Goal: Transaction & Acquisition: Purchase product/service

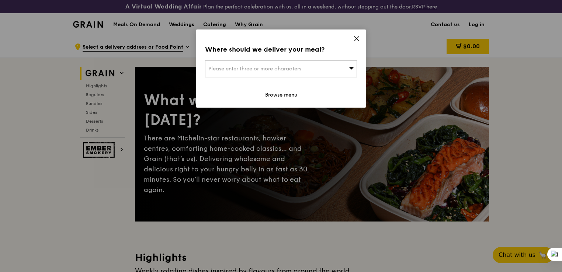
click at [254, 69] on span "Please enter three or more characters" at bounding box center [254, 69] width 93 height 6
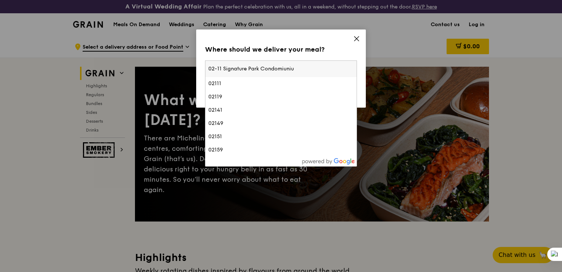
type input "02-11 Signature Park Condomiunium"
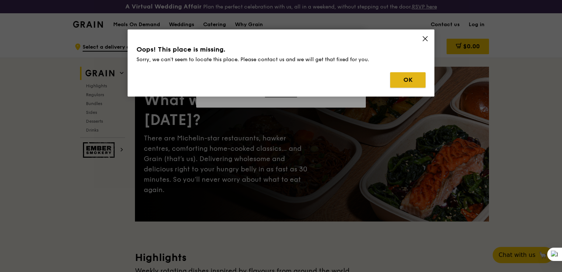
click at [402, 81] on button "OK" at bounding box center [407, 79] width 35 height 15
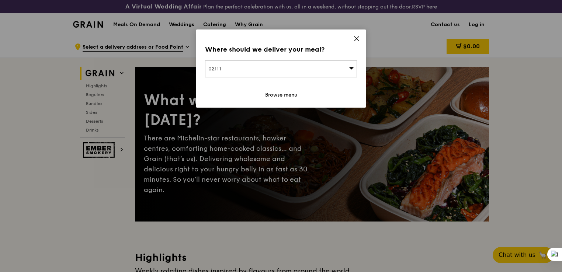
drag, startPoint x: 237, startPoint y: 64, endPoint x: 228, endPoint y: 65, distance: 9.6
click at [228, 65] on div "02111" at bounding box center [281, 68] width 152 height 17
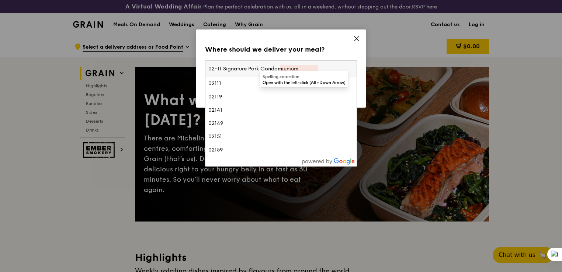
click at [310, 68] on input "02-11 Signature Park Condomiunium" at bounding box center [280, 69] width 151 height 16
drag, startPoint x: 304, startPoint y: 69, endPoint x: 181, endPoint y: 58, distance: 123.3
click at [181, 58] on div "Where should we deliver your meal? 02111 02-11 Signature Park Condomiunium 0211…" at bounding box center [281, 136] width 562 height 272
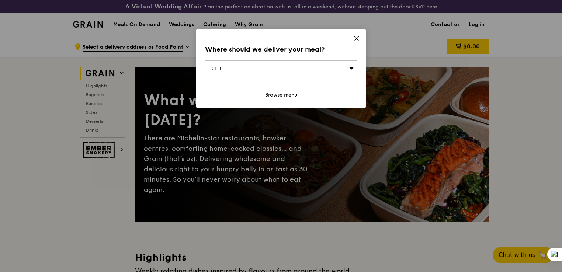
click at [236, 72] on div "02111" at bounding box center [281, 68] width 152 height 17
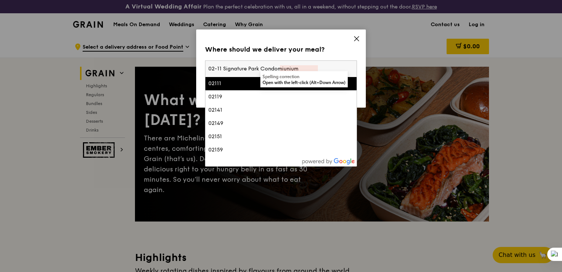
click at [353, 69] on input "02-11 Signature Park Condomiunium" at bounding box center [280, 69] width 151 height 16
click at [348, 70] on input "02-11 Signature Park Condomiunium" at bounding box center [280, 69] width 151 height 16
click at [351, 69] on input "02-11 Signature Park Condomiunium" at bounding box center [280, 69] width 151 height 16
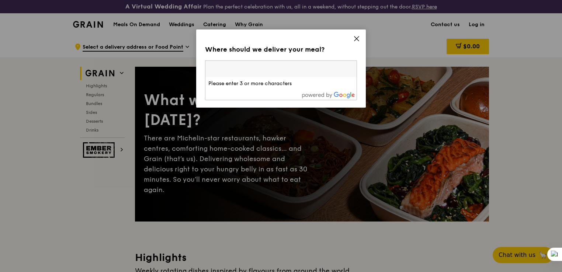
click at [246, 69] on input "search" at bounding box center [280, 69] width 151 height 16
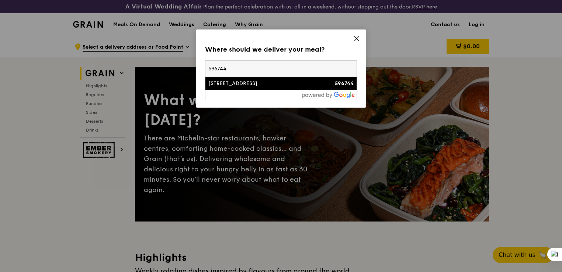
type input "596744"
click at [224, 84] on div "[STREET_ADDRESS]" at bounding box center [262, 83] width 109 height 7
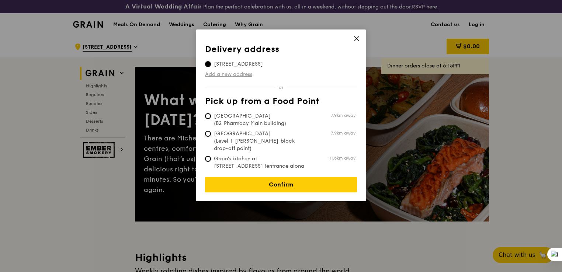
click at [231, 75] on link "Add a new address" at bounding box center [281, 74] width 152 height 7
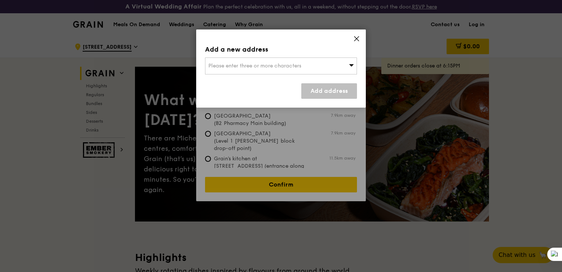
click at [230, 67] on span "Please enter three or more characters" at bounding box center [254, 66] width 93 height 6
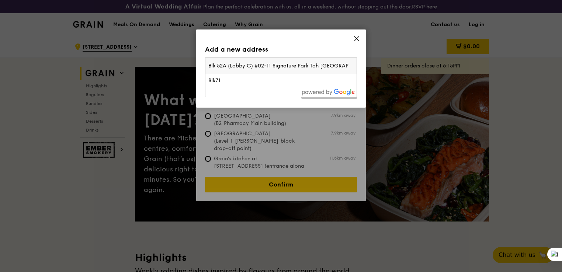
type input "Blk 52A (Lobby C) #02-11 Signature Park Toh [GEOGRAPHIC_DATA]"
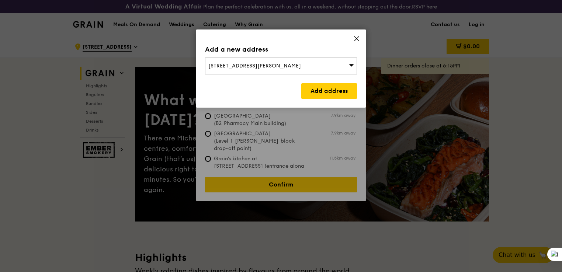
click at [349, 64] on icon at bounding box center [351, 65] width 5 height 6
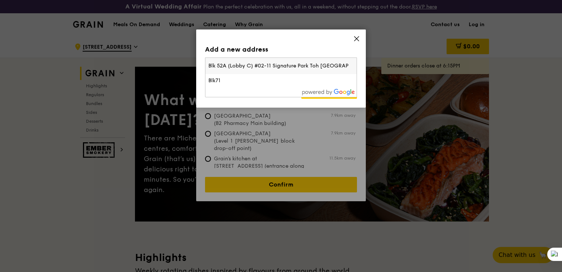
click at [317, 65] on input "Blk 52A (Lobby C) #02-11 Signature Park Toh [GEOGRAPHIC_DATA]" at bounding box center [280, 66] width 151 height 16
click at [337, 67] on input "Blk 52A (Lobby C) #02-11 Signature Park Toh [GEOGRAPHIC_DATA]" at bounding box center [280, 66] width 151 height 16
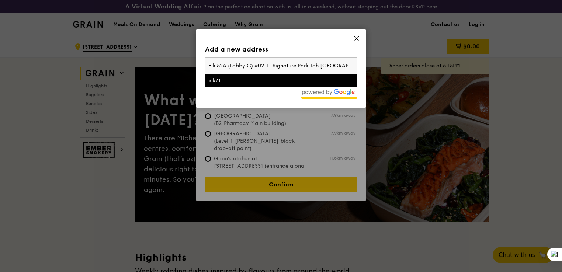
click at [248, 63] on input "Blk 52A (Lobby C) #02-11 Signature Park Toh [GEOGRAPHIC_DATA]" at bounding box center [280, 66] width 151 height 16
click at [221, 66] on input "Blk 52A (Lobby C) #02-11 Signature Park Toh [GEOGRAPHIC_DATA]" at bounding box center [280, 66] width 151 height 16
click at [346, 65] on input "Blk 52A (Lobby C) #02-11 Signature Park Toh [GEOGRAPHIC_DATA]" at bounding box center [280, 66] width 151 height 16
click at [322, 70] on input "Blk 52A (Lobby C) #02-11 Signature Park Toh [GEOGRAPHIC_DATA]" at bounding box center [280, 66] width 151 height 16
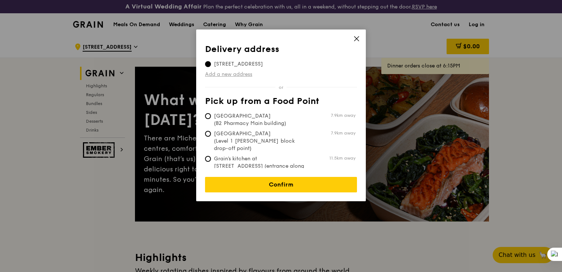
click at [235, 73] on link "Add a new address" at bounding box center [281, 74] width 152 height 7
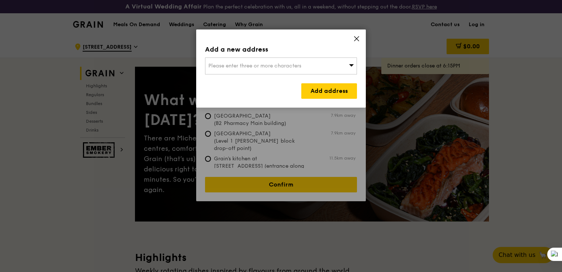
click at [239, 67] on span "Please enter three or more characters" at bounding box center [254, 66] width 93 height 6
click at [342, 48] on div "Add a new address" at bounding box center [281, 49] width 152 height 10
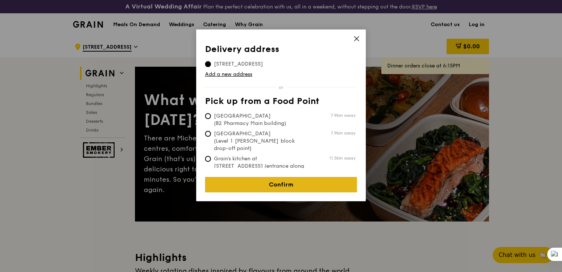
click at [264, 181] on link "Confirm" at bounding box center [281, 184] width 152 height 15
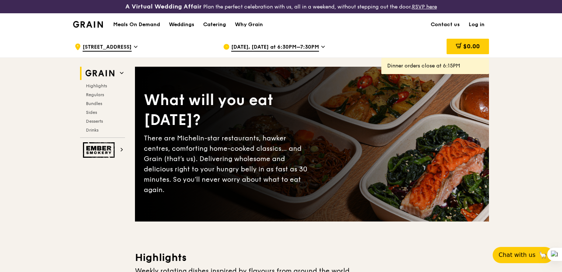
click at [315, 45] on div "[DATE], [DATE] at 6:30PM–7:30PM" at bounding box center [291, 47] width 137 height 22
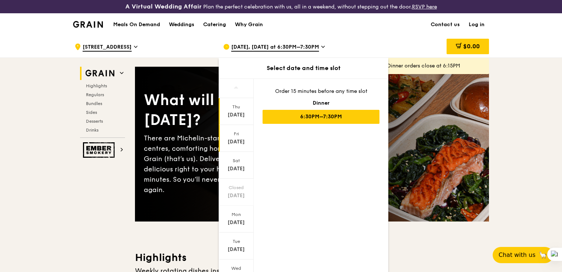
click at [237, 140] on div "[DATE]" at bounding box center [236, 141] width 33 height 7
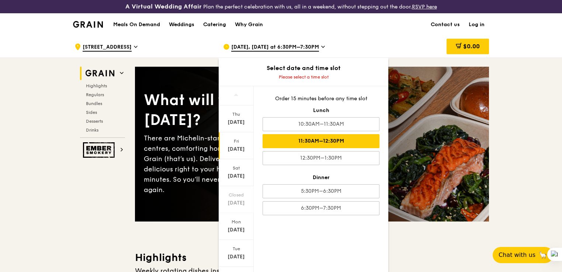
click at [308, 142] on div "11:30AM–12:30PM" at bounding box center [321, 141] width 117 height 14
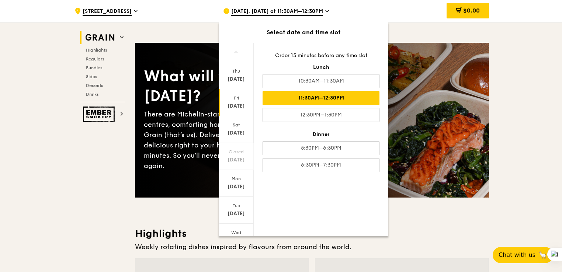
scroll to position [37, 0]
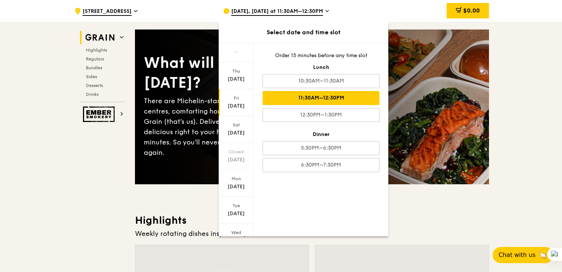
click at [411, 220] on h3 "Highlights" at bounding box center [312, 220] width 354 height 13
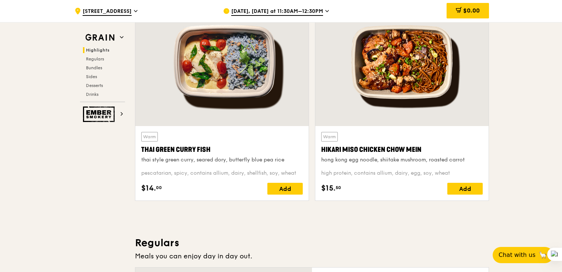
scroll to position [295, 0]
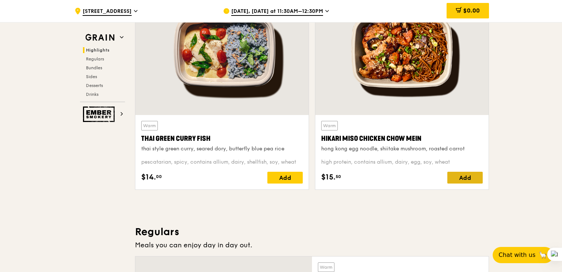
click at [466, 176] on div "Add" at bounding box center [464, 178] width 35 height 12
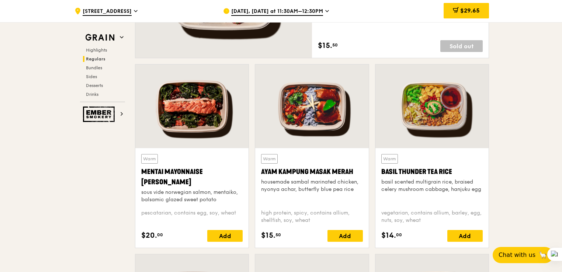
scroll to position [627, 0]
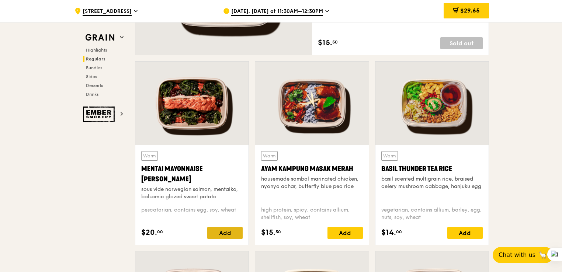
click at [224, 231] on div "Add" at bounding box center [224, 233] width 35 height 12
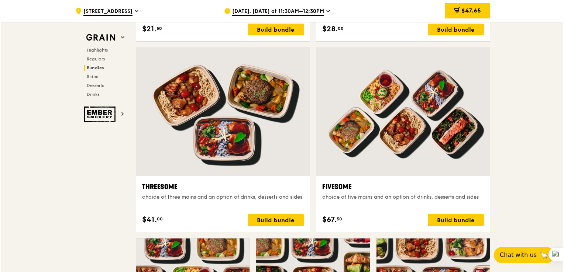
scroll to position [1291, 0]
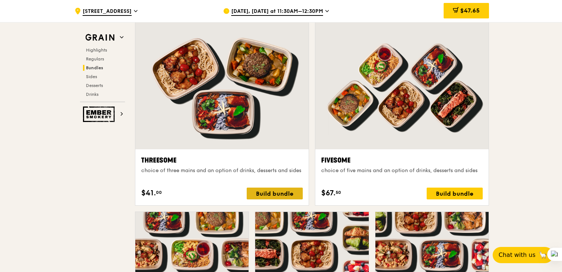
click at [271, 193] on div "Build bundle" at bounding box center [275, 194] width 56 height 12
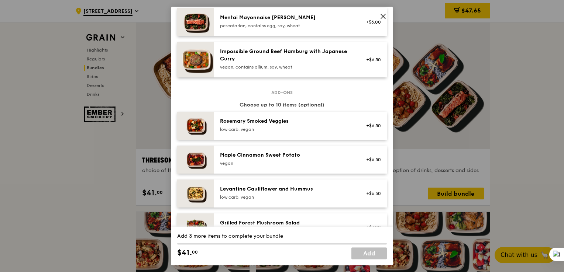
scroll to position [369, 0]
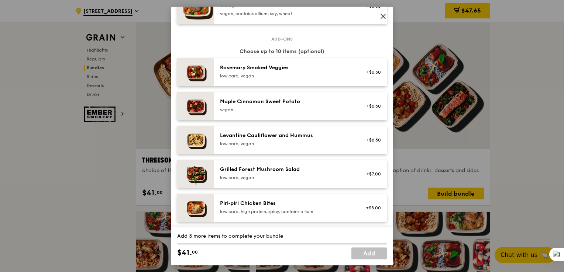
click at [270, 147] on div "low carb, vegan" at bounding box center [286, 144] width 132 height 6
click at [260, 215] on div "low carb, high protein, spicy, contains allium" at bounding box center [286, 212] width 132 height 6
click at [248, 181] on div "low carb, vegan" at bounding box center [286, 178] width 132 height 6
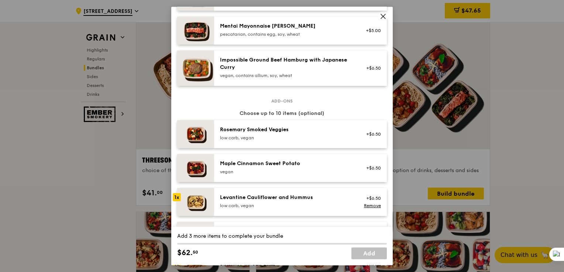
scroll to position [221, 0]
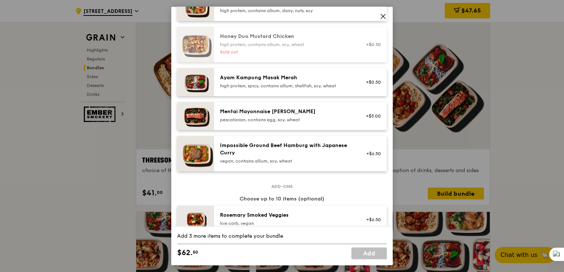
click at [229, 123] on div "pescatarian, contains egg, soy, wheat" at bounding box center [286, 120] width 132 height 6
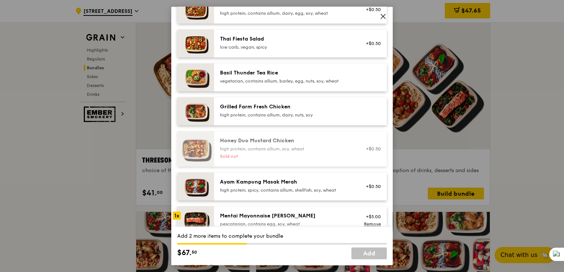
scroll to position [74, 0]
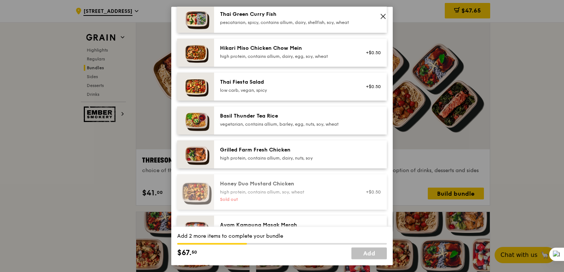
click at [259, 59] on div "high protein, contains allium, dairy, egg, soy, wheat" at bounding box center [286, 56] width 132 height 6
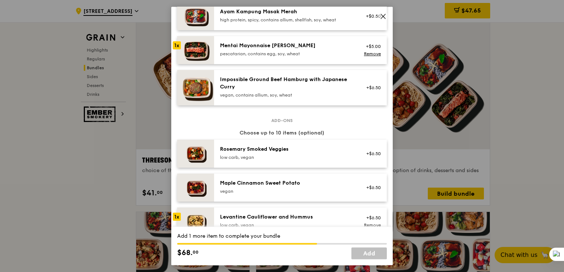
scroll to position [295, 0]
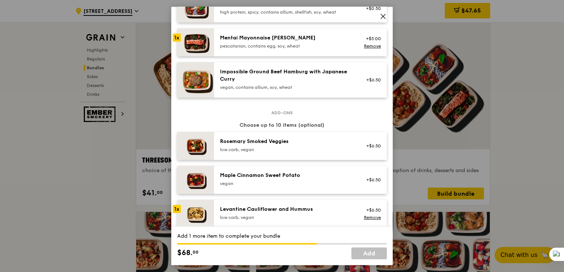
click at [308, 154] on div "[PERSON_NAME] Smoked Veggies low carb, vegan" at bounding box center [285, 146] width 141 height 16
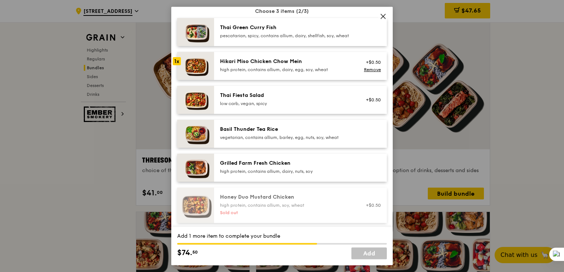
scroll to position [74, 0]
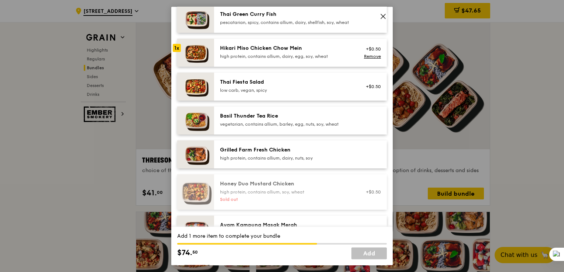
click at [382, 18] on icon at bounding box center [383, 16] width 7 height 7
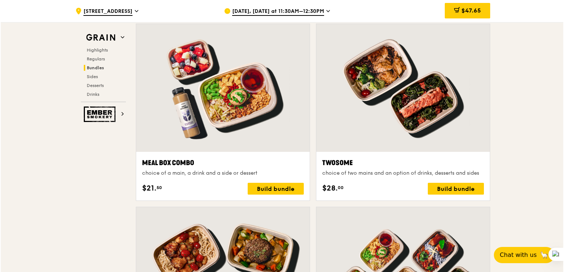
scroll to position [1070, 0]
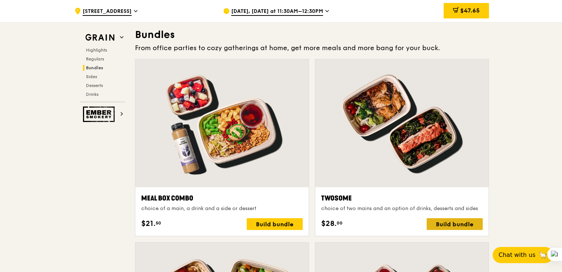
click at [450, 225] on div "Build bundle" at bounding box center [455, 224] width 56 height 12
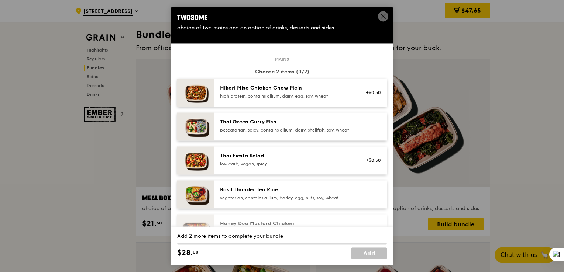
click at [328, 94] on div "high protein, contains allium, dairy, egg, soy, wheat" at bounding box center [286, 96] width 132 height 6
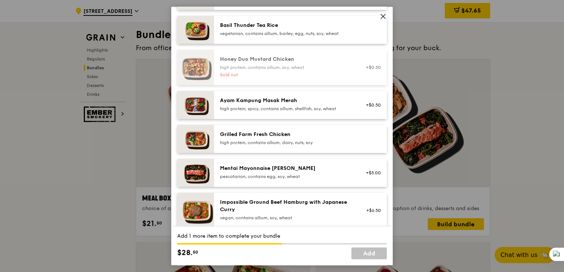
scroll to position [184, 0]
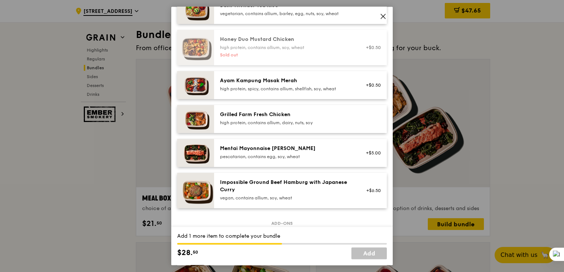
click at [290, 159] on div "Mentai Mayonnaise [PERSON_NAME] pescatarian, contains egg, soy, wheat" at bounding box center [286, 152] width 132 height 15
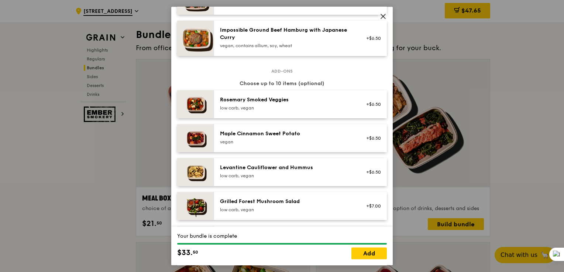
scroll to position [369, 0]
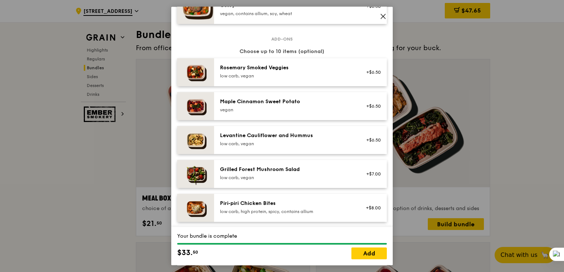
click at [283, 147] on div "low carb, vegan" at bounding box center [286, 144] width 132 height 6
click at [286, 181] on div "low carb, vegan" at bounding box center [286, 178] width 132 height 6
click at [280, 207] on div "Piri‑piri Chicken Bites" at bounding box center [286, 203] width 132 height 7
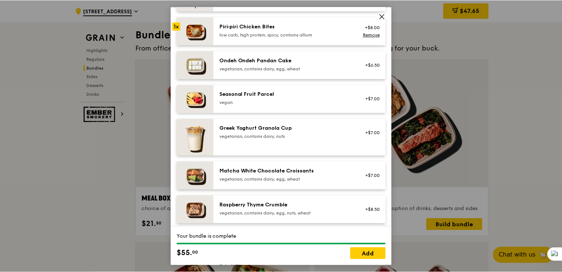
scroll to position [627, 0]
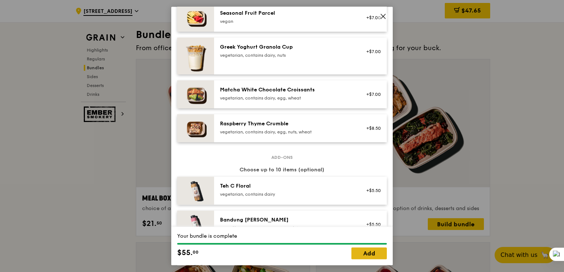
click at [365, 255] on link "Add" at bounding box center [368, 254] width 35 height 12
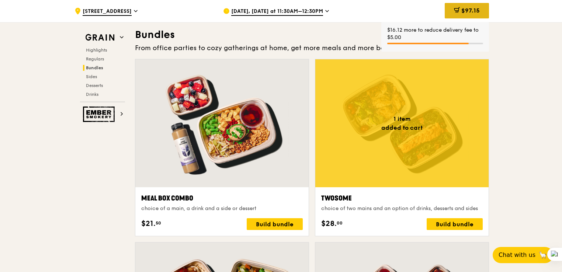
click at [469, 11] on span "$97.15" at bounding box center [470, 10] width 18 height 7
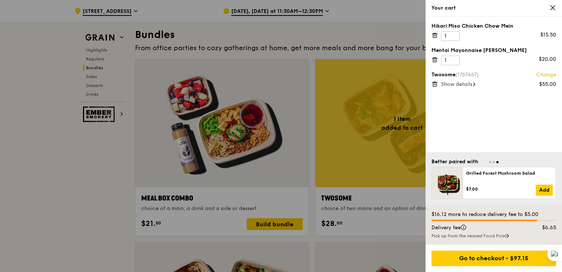
click at [469, 85] on span "Show details" at bounding box center [456, 84] width 31 height 6
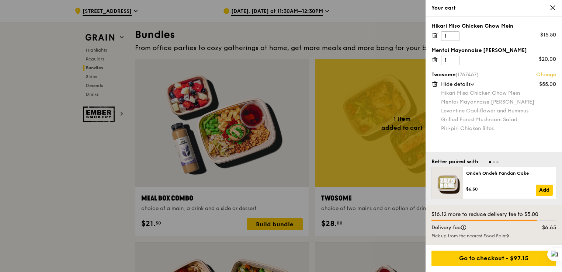
click at [434, 60] on icon at bounding box center [435, 59] width 7 height 7
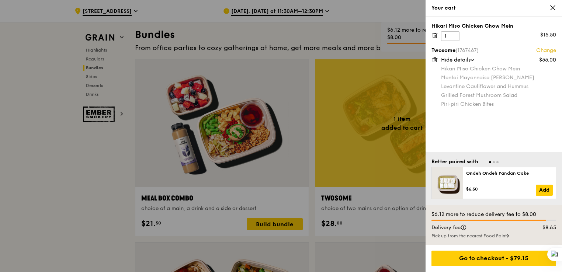
click at [433, 35] on icon at bounding box center [435, 36] width 4 height 4
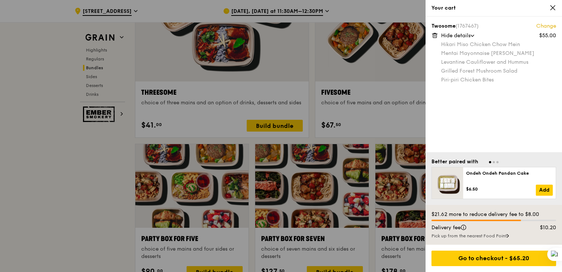
scroll to position [1365, 0]
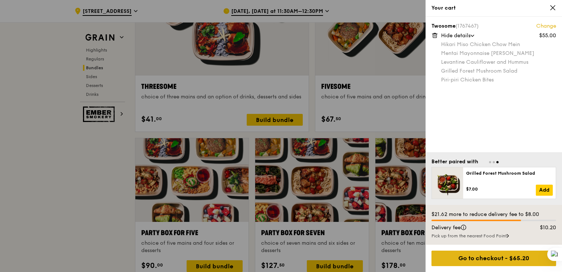
click at [481, 257] on div "Go to checkout - $65.20" at bounding box center [494, 258] width 125 height 15
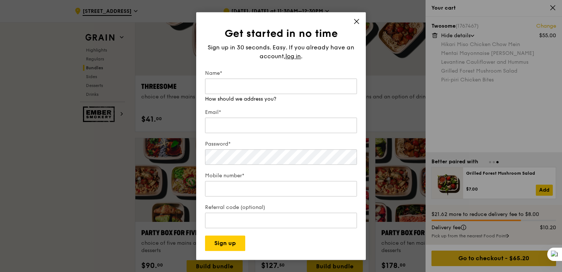
type input "[PERSON_NAME]"
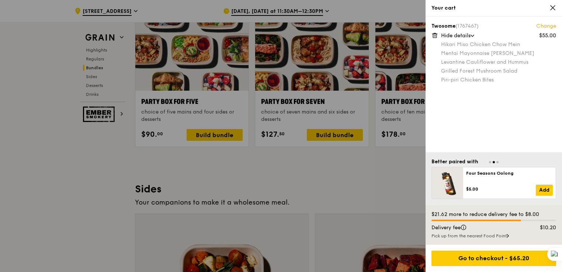
scroll to position [1476, 0]
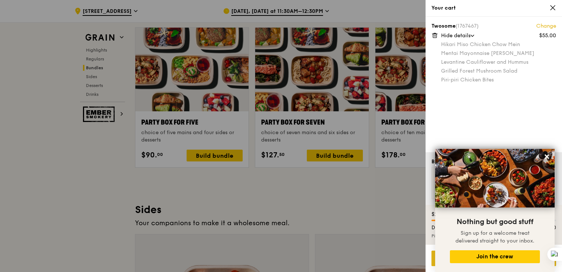
click at [471, 258] on div "Nothing but good stuff Sign up for a welcome treat delivered straight to your i…" at bounding box center [495, 242] width 90 height 50
click at [546, 156] on icon at bounding box center [547, 157] width 4 height 4
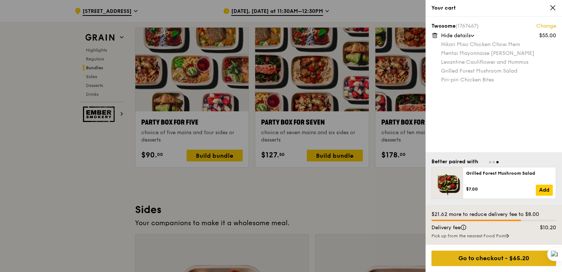
click at [460, 262] on div "Go to checkout - $65.20" at bounding box center [494, 258] width 125 height 15
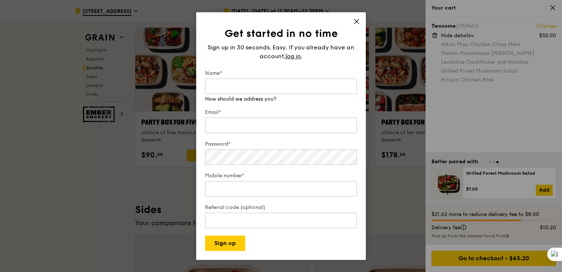
type input "[PERSON_NAME]"
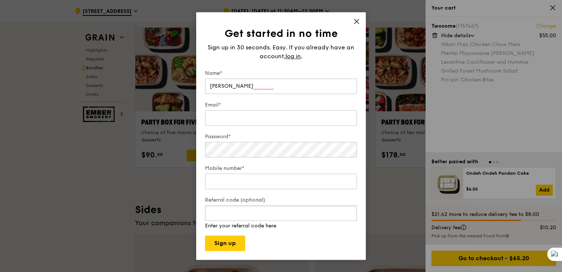
paste input "WELCOMEFEAST"
type input "WELCOMEFEAST"
